Goal: Navigation & Orientation: Find specific page/section

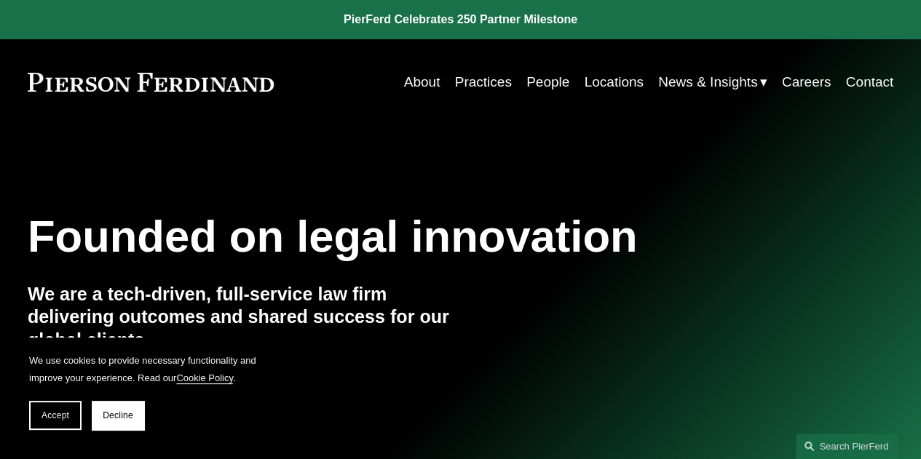
click at [540, 82] on link "People" at bounding box center [547, 82] width 43 height 28
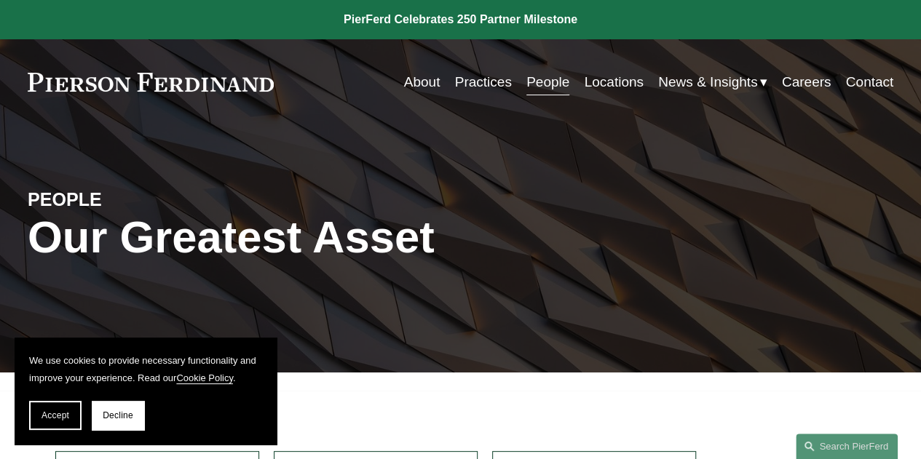
click at [404, 81] on link "About" at bounding box center [422, 82] width 36 height 28
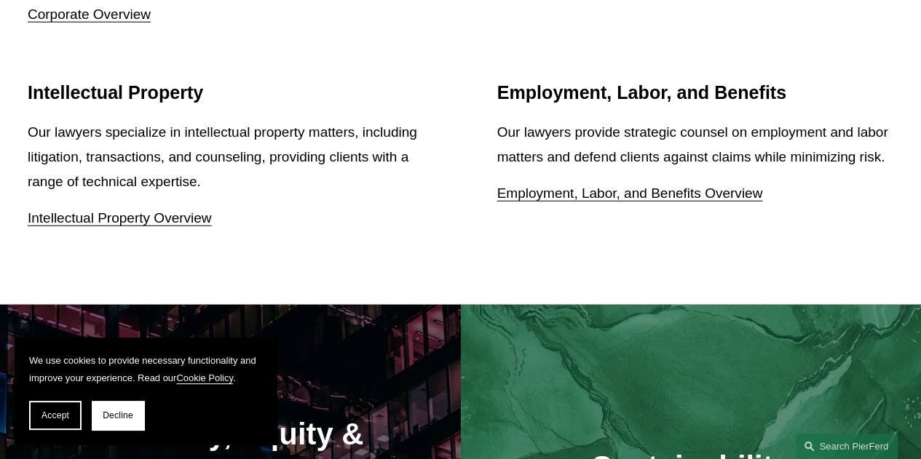
scroll to position [1891, 0]
